Goal: Information Seeking & Learning: Learn about a topic

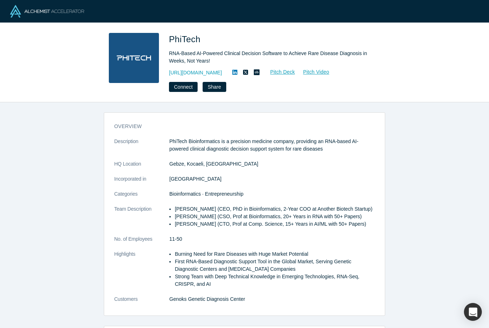
scroll to position [187, 0]
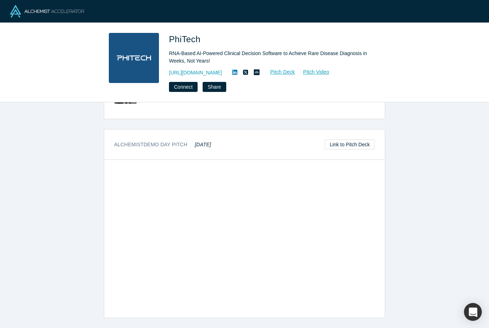
click at [323, 54] on div "RNA-Based AI-Powered Clinical Decision Software to Achieve Rare Disease Diagnos…" at bounding box center [269, 57] width 201 height 15
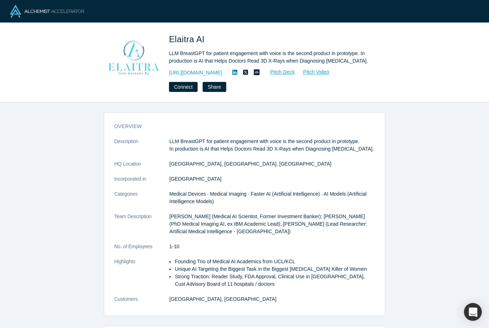
click at [187, 71] on link "https://elaitra.net" at bounding box center [195, 73] width 53 height 8
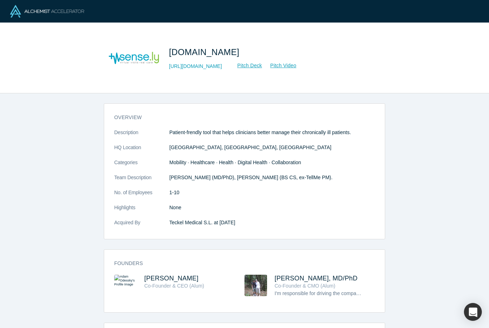
click at [191, 69] on link "http://sense.ly/" at bounding box center [195, 67] width 53 height 8
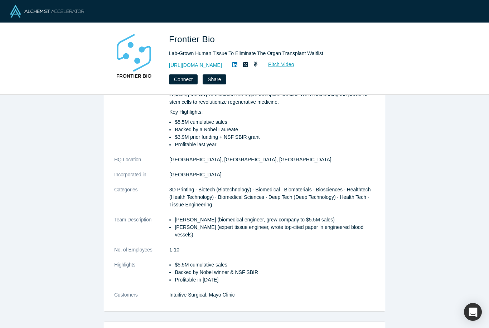
scroll to position [47, 0]
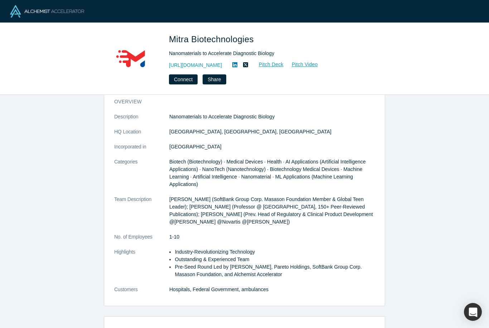
scroll to position [17, 0]
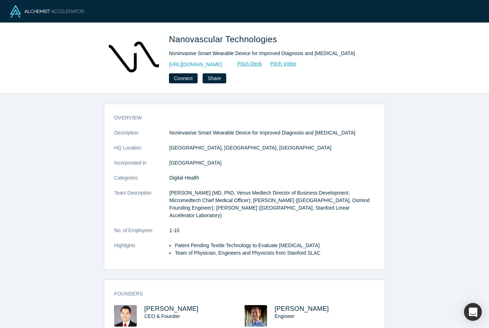
click at [187, 68] on link "[URL][DOMAIN_NAME]" at bounding box center [195, 65] width 53 height 8
